Goal: Task Accomplishment & Management: Manage account settings

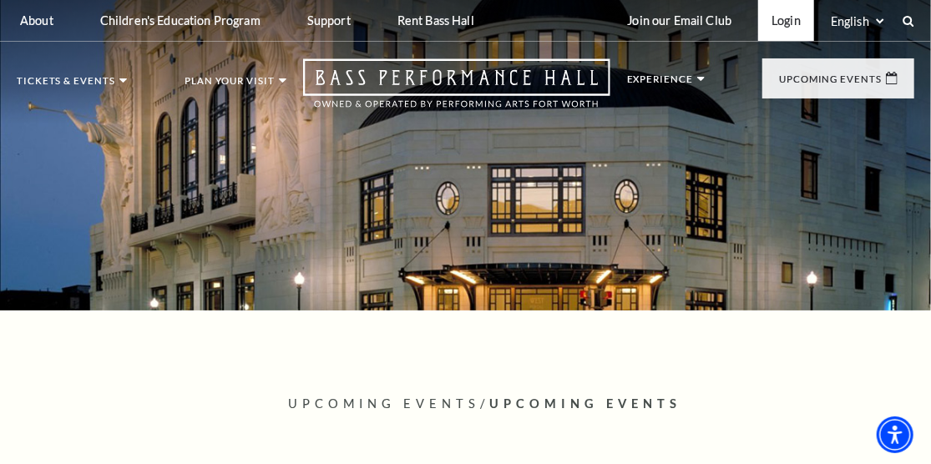
click at [781, 17] on link "Login" at bounding box center [787, 20] width 56 height 41
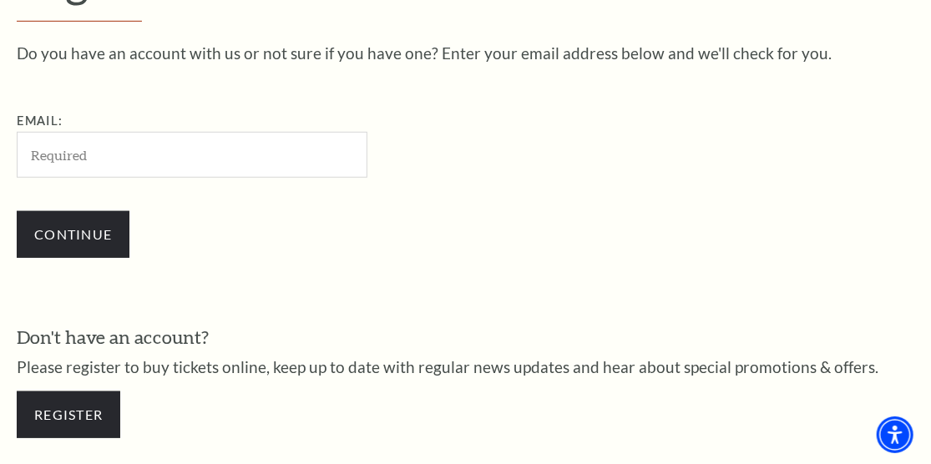
scroll to position [503, 0]
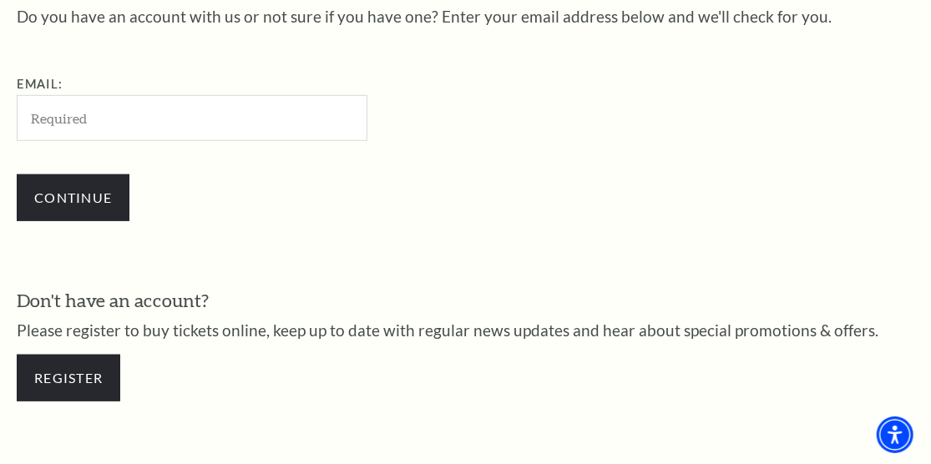
click at [163, 117] on input "Email:" at bounding box center [192, 118] width 351 height 46
type input "[EMAIL_ADDRESS][DOMAIN_NAME]"
click at [418, 236] on div "Continue" at bounding box center [276, 198] width 518 height 80
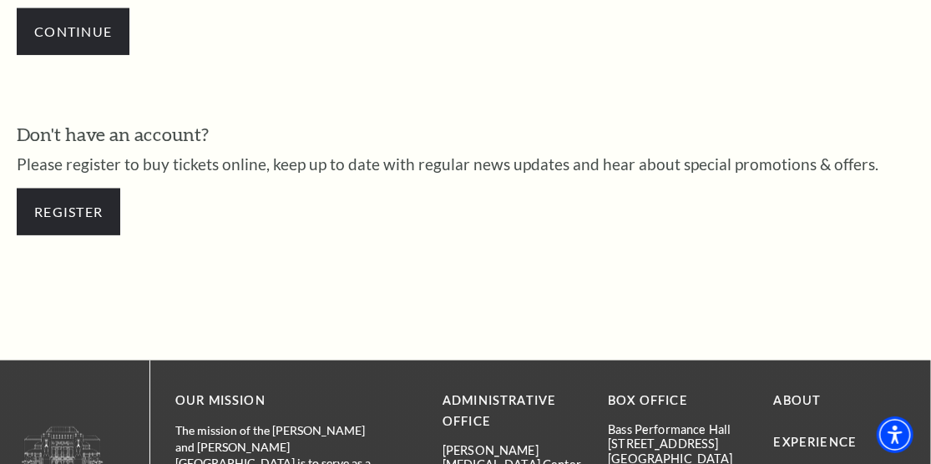
scroll to position [670, 0]
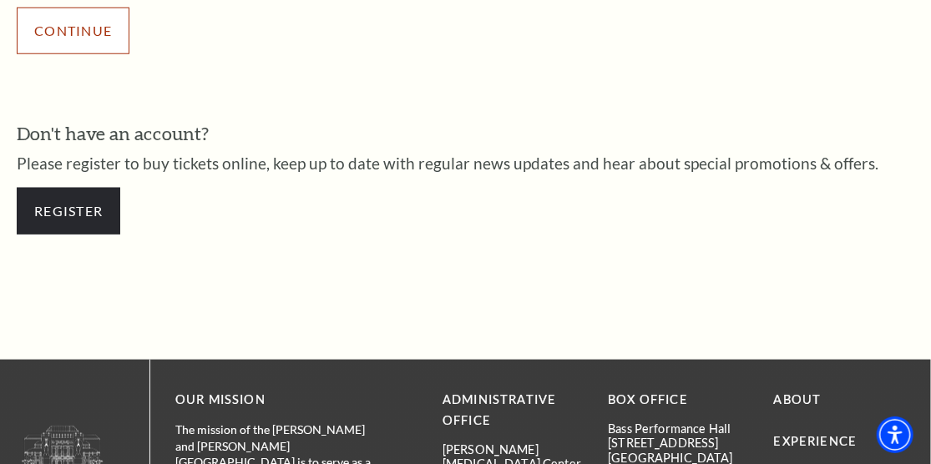
click at [69, 38] on input "Continue" at bounding box center [73, 31] width 113 height 47
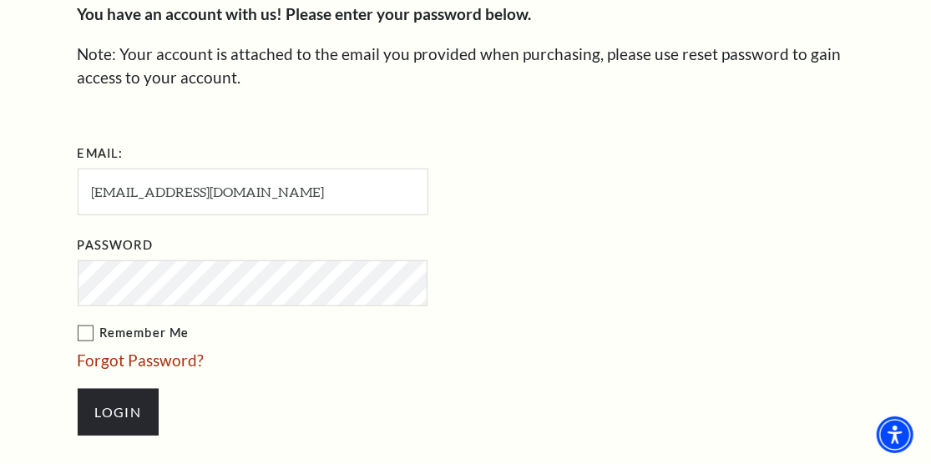
scroll to position [601, 0]
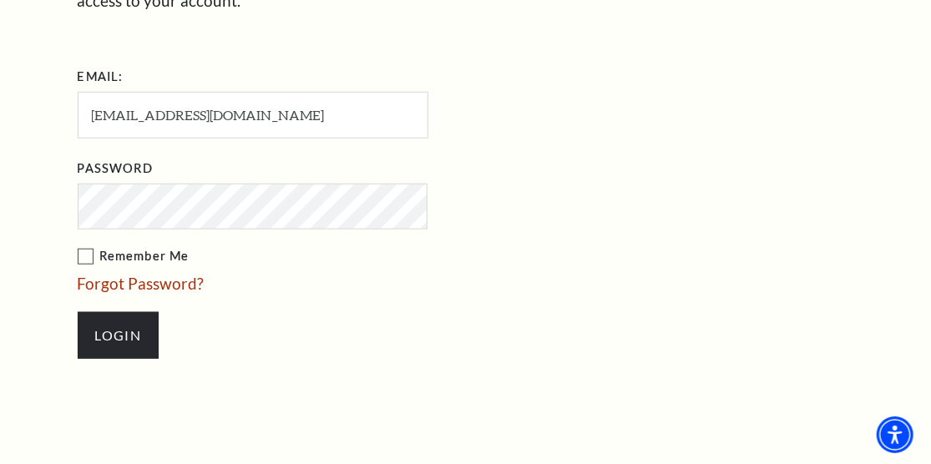
click at [78, 250] on label "Remember Me" at bounding box center [337, 256] width 518 height 21
click at [0, 0] on input "Remember Me" at bounding box center [0, 0] width 0 height 0
click at [105, 336] on input "Login" at bounding box center [118, 335] width 81 height 47
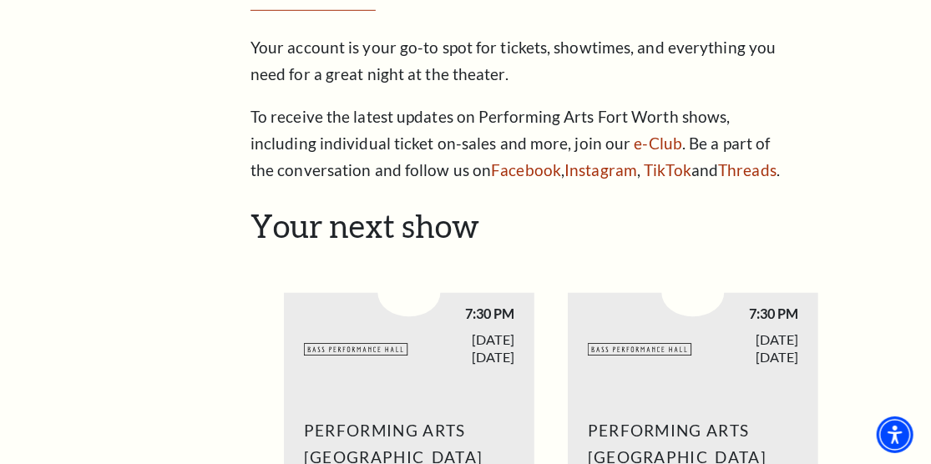
scroll to position [418, 0]
